Goal: Task Accomplishment & Management: Use online tool/utility

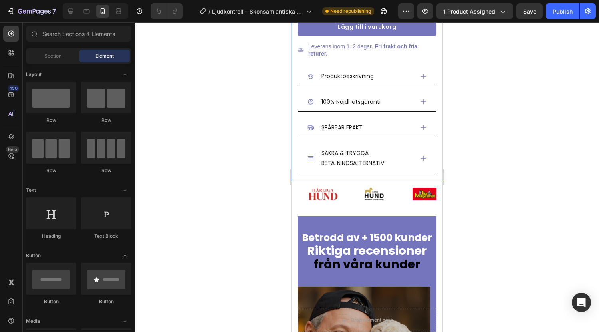
scroll to position [383, 0]
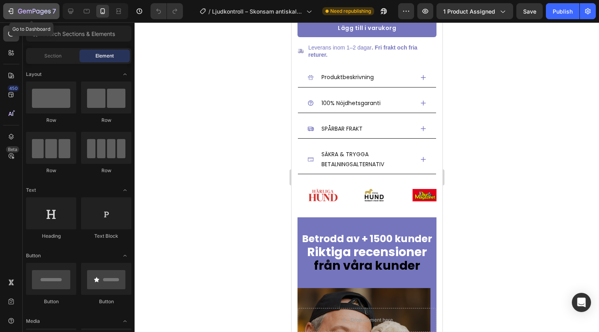
click at [16, 12] on div "7" at bounding box center [31, 11] width 49 height 10
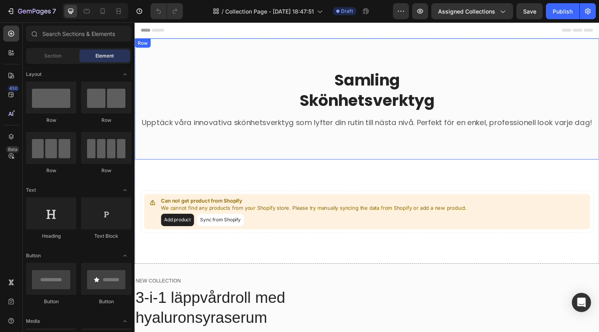
scroll to position [108, 0]
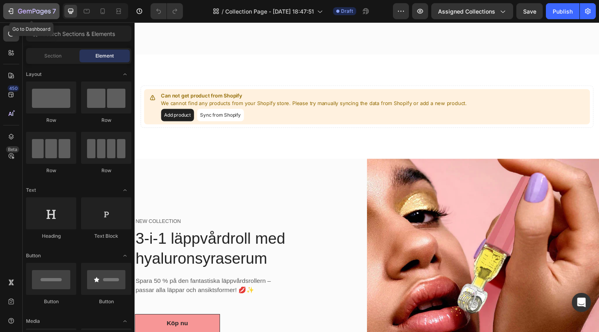
click at [12, 10] on icon "button" at bounding box center [11, 11] width 8 height 8
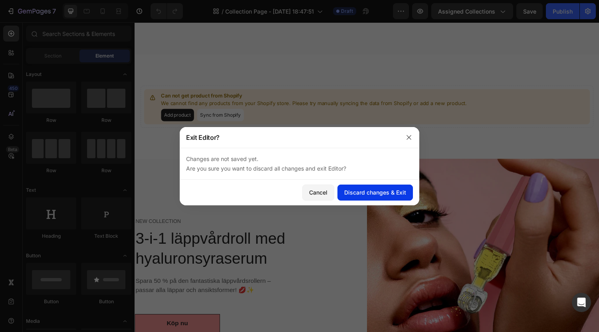
click at [350, 193] on div "Discard changes & Exit" at bounding box center [375, 192] width 62 height 8
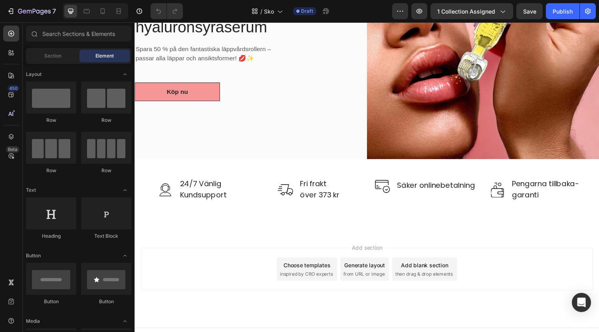
scroll to position [318, 0]
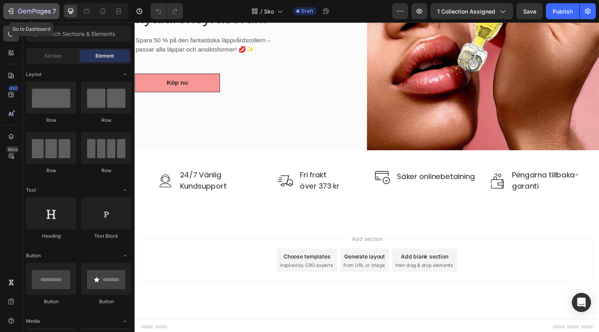
click at [11, 11] on icon "button" at bounding box center [10, 11] width 4 height 2
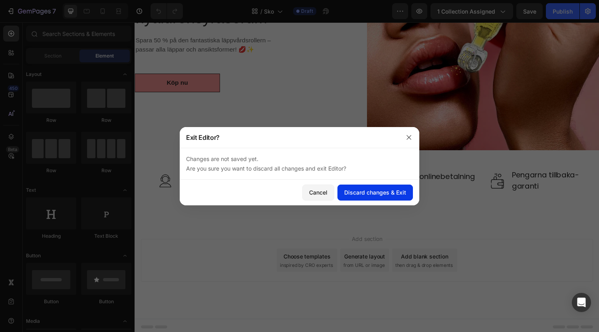
click at [362, 196] on button "Discard changes & Exit" at bounding box center [374, 192] width 75 height 16
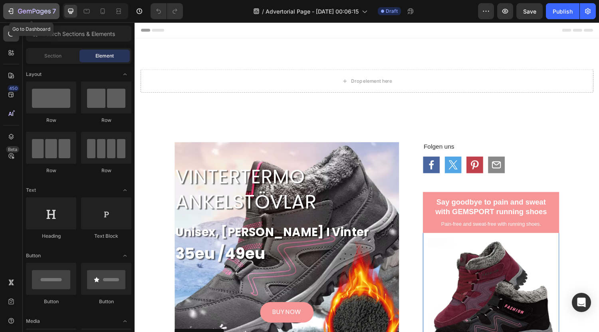
click at [13, 10] on icon "button" at bounding box center [12, 11] width 4 height 6
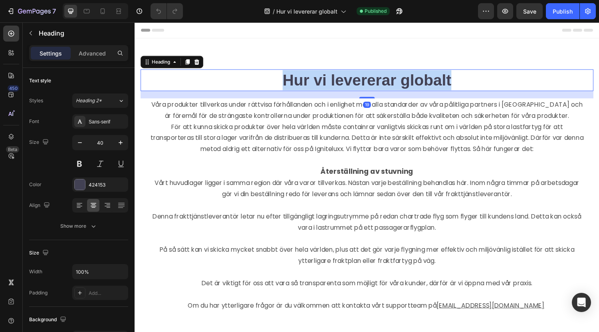
click at [342, 77] on strong "Hur vi levererar globalt" at bounding box center [374, 82] width 174 height 18
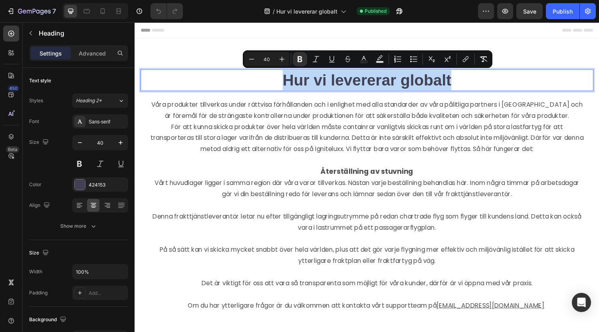
click at [342, 77] on strong "Hur vi levererar globalt" at bounding box center [374, 82] width 174 height 18
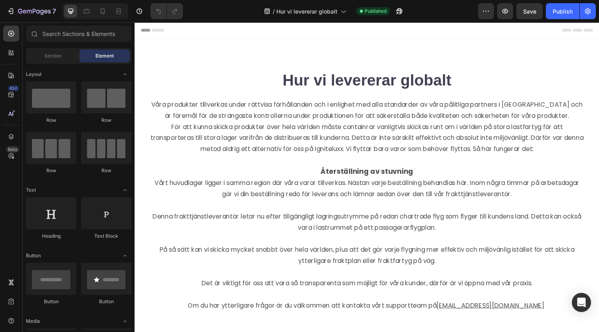
click at [337, 62] on div at bounding box center [337, 62] width 0 height 0
click at [9, 6] on button "7" at bounding box center [31, 11] width 56 height 16
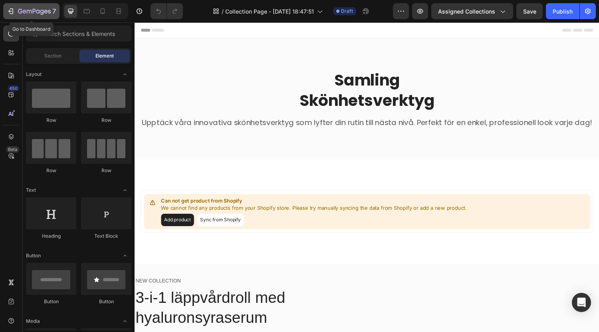
click at [15, 13] on div "7" at bounding box center [31, 11] width 49 height 10
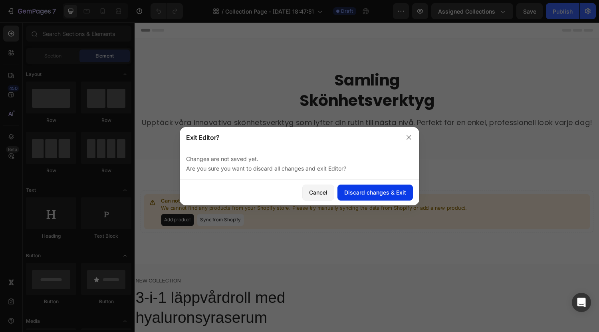
click at [359, 194] on div "Discard changes & Exit" at bounding box center [375, 192] width 62 height 8
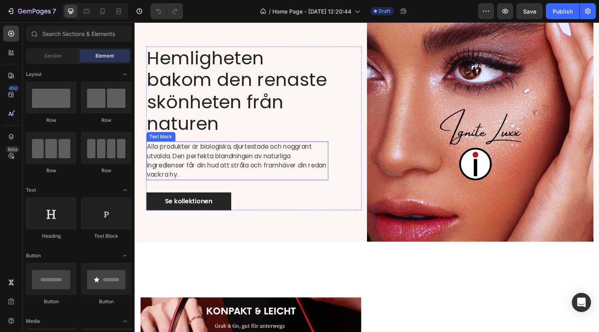
scroll to position [36, 0]
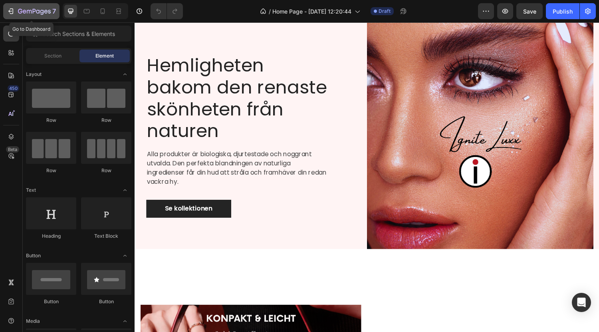
click at [9, 9] on icon "button" at bounding box center [11, 11] width 8 height 8
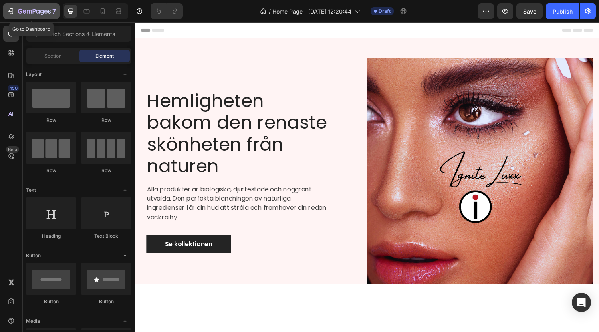
click at [12, 12] on icon "button" at bounding box center [11, 11] width 8 height 8
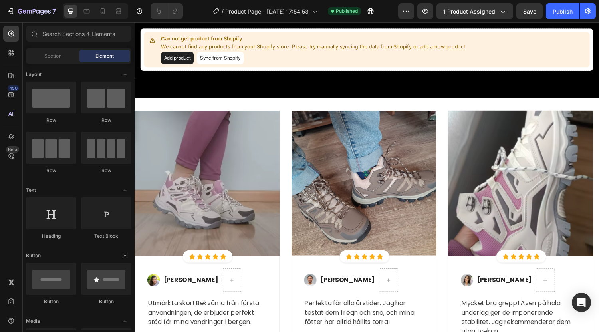
scroll to position [576, 0]
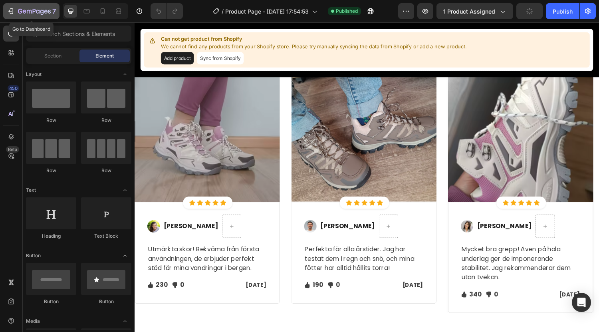
click at [13, 12] on icon "button" at bounding box center [12, 11] width 4 height 6
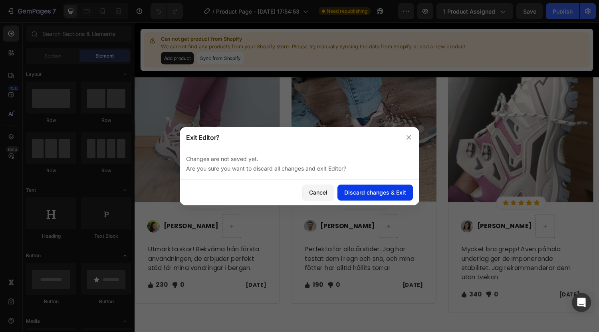
click at [397, 192] on div "Discard changes & Exit" at bounding box center [375, 192] width 62 height 8
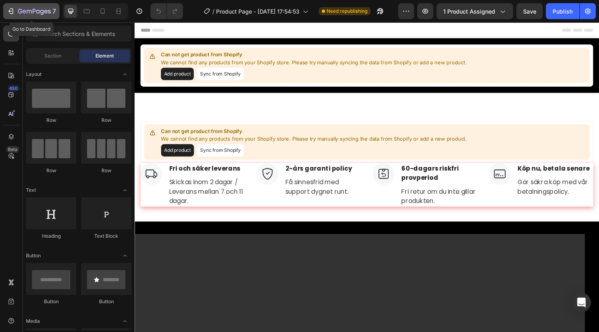
click at [22, 17] on button "7" at bounding box center [31, 11] width 56 height 16
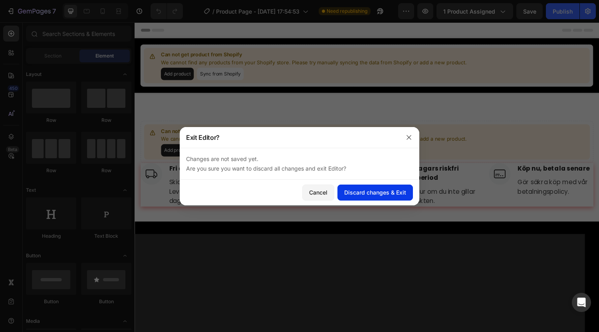
click at [374, 186] on button "Discard changes & Exit" at bounding box center [374, 192] width 75 height 16
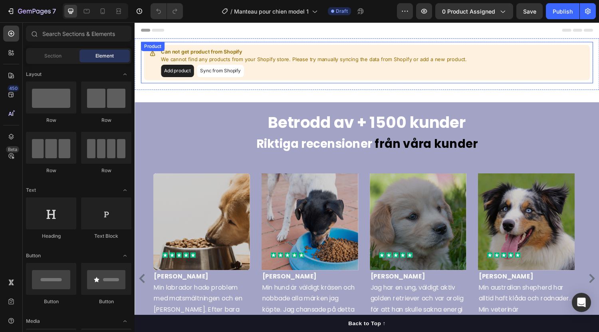
click at [207, 71] on button "Sync from Shopify" at bounding box center [223, 72] width 48 height 13
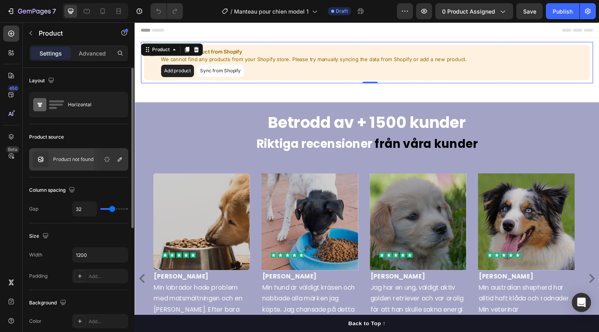
click at [77, 159] on p "Product not found" at bounding box center [73, 159] width 40 height 6
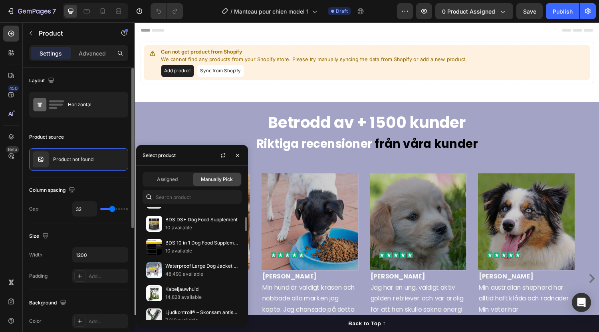
scroll to position [87, 0]
click at [182, 271] on p "48,490 available" at bounding box center [201, 274] width 73 height 8
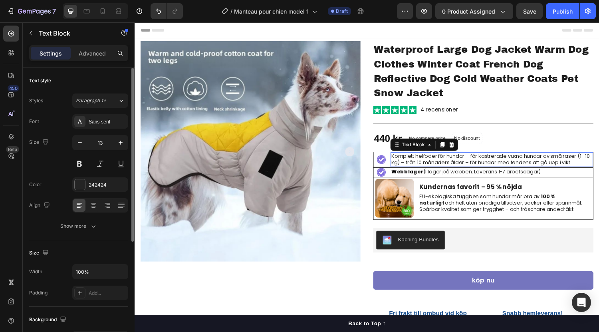
click at [528, 162] on p "Komplett helfoder för hundar – för kastrerade vuxna hundar av små raser (1–10 k…" at bounding box center [502, 164] width 207 height 14
click at [450, 164] on p "Komplett helfoder för hundar – för kastrerade vuxna hundar av små raser (1–10 k…" at bounding box center [502, 164] width 207 height 14
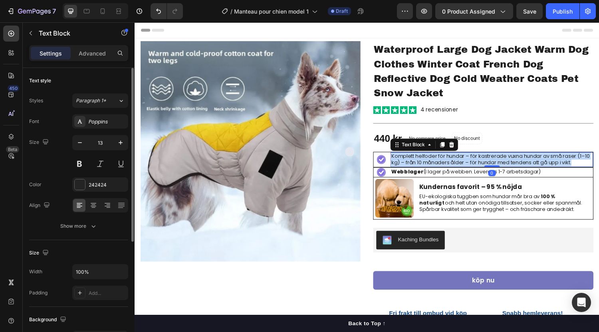
click at [450, 164] on p "Komplett helfoder för hundar – för kastrerade vuxna hundar av små raser (1–10 k…" at bounding box center [502, 164] width 207 height 14
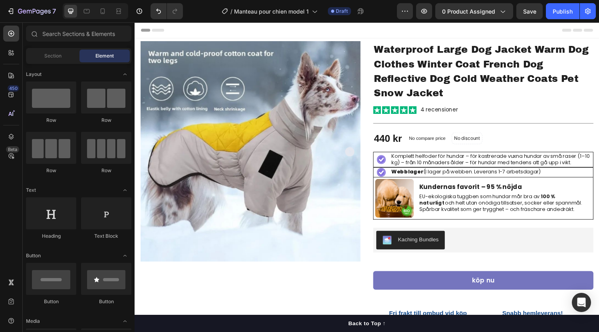
click at [444, 170] on div at bounding box center [444, 170] width 0 height 0
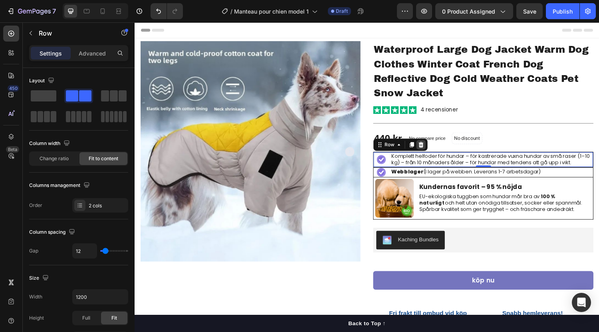
click at [427, 146] on icon at bounding box center [430, 148] width 6 height 6
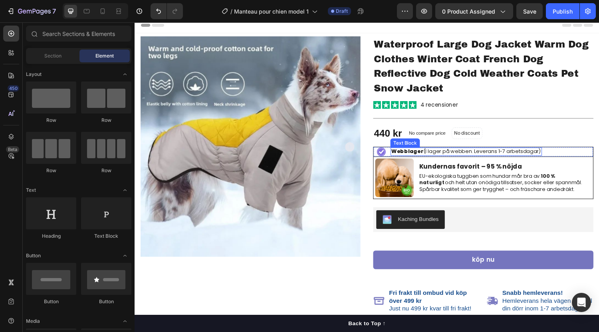
scroll to position [0, 0]
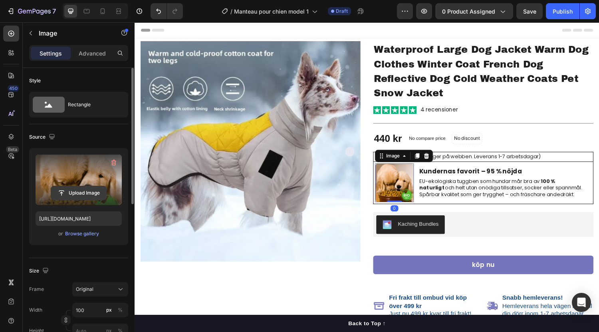
click at [100, 194] on input "file" at bounding box center [78, 193] width 55 height 14
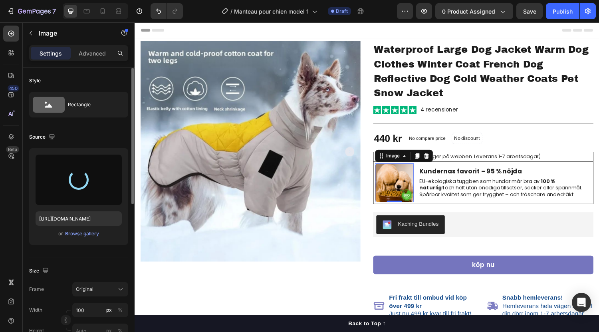
type input "[URL][DOMAIN_NAME]"
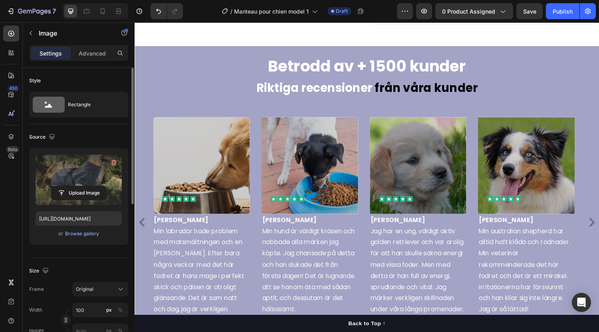
scroll to position [764, 0]
